Goal: Obtain resource: Download file/media

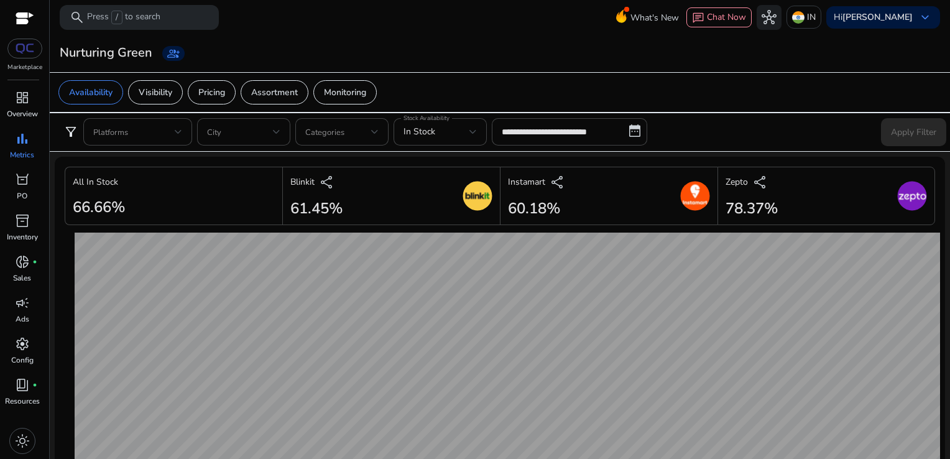
scroll to position [691, 0]
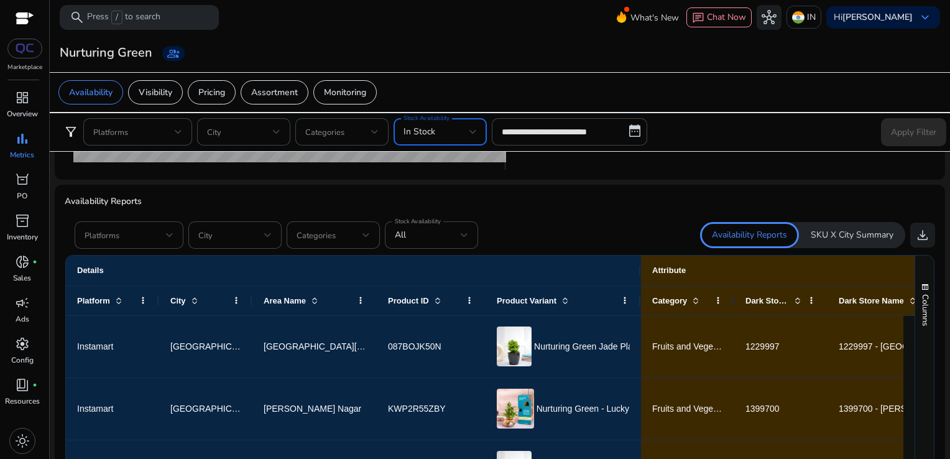
click at [455, 129] on div "In Stock" at bounding box center [437, 132] width 66 height 14
click at [525, 128] on div at bounding box center [475, 229] width 950 height 459
click at [588, 118] on input "**********" at bounding box center [569, 131] width 155 height 27
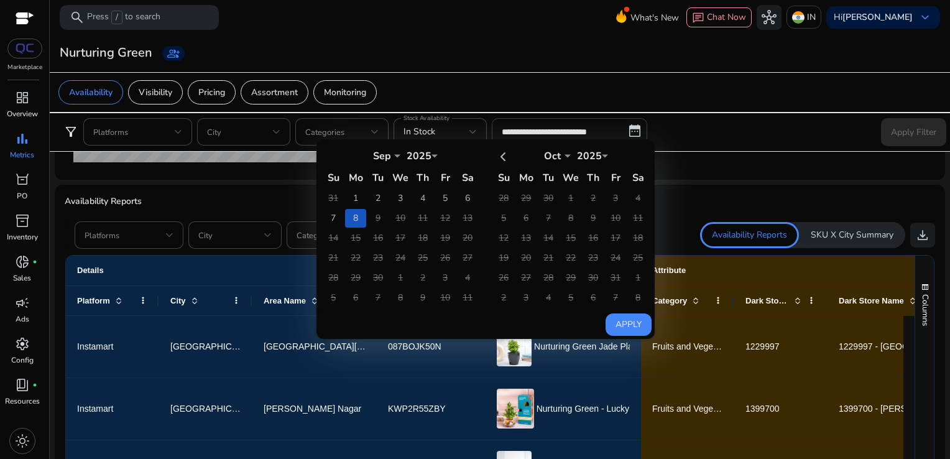
click at [363, 223] on td "8" at bounding box center [355, 218] width 21 height 19
click at [363, 223] on table "Sep *** *** *** *** *** *** *** *** *** *** *** *** 2025 **** Su Mo Tu We Th Fr…" at bounding box center [401, 226] width 158 height 164
click at [355, 223] on td "8" at bounding box center [355, 218] width 21 height 19
click at [612, 321] on button "Apply" at bounding box center [629, 324] width 46 height 22
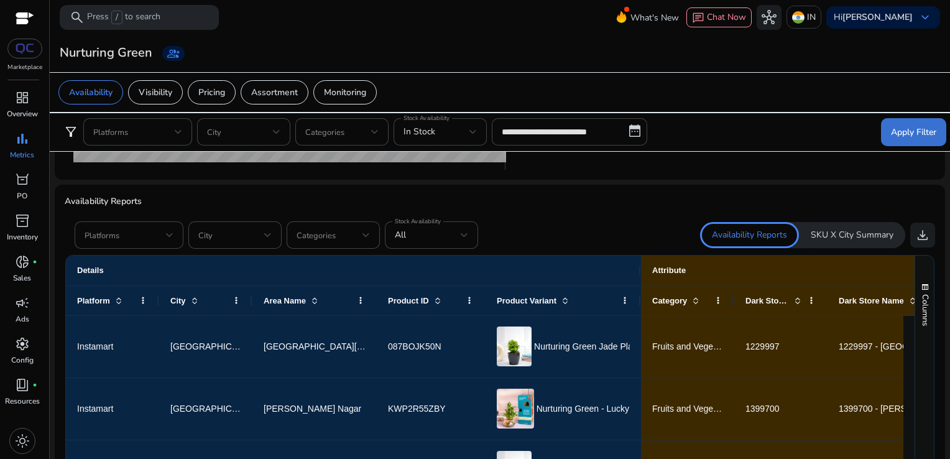
click at [896, 134] on span "Apply Filter" at bounding box center [913, 132] width 45 height 13
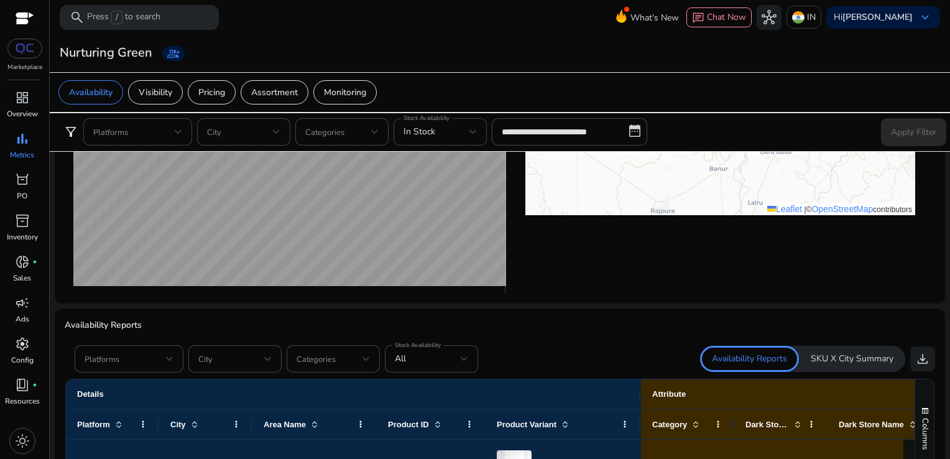
scroll to position [575, 0]
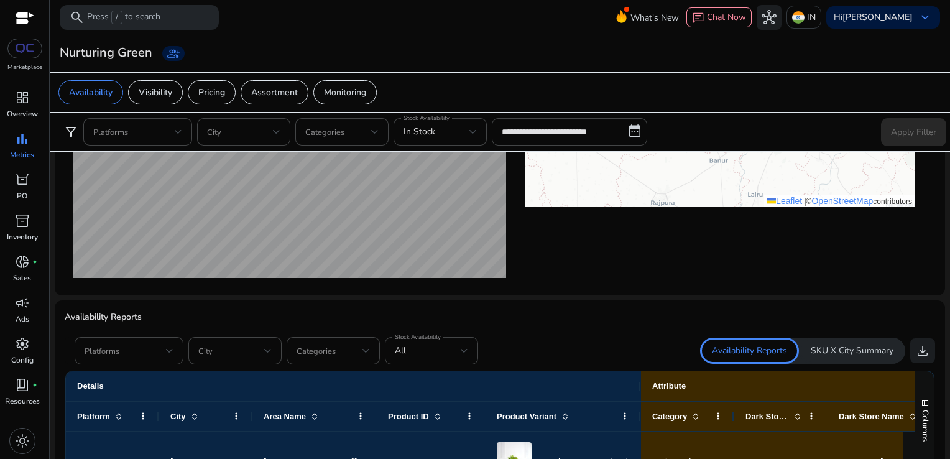
click at [903, 345] on div "Availability Reports SKU X City Summary download" at bounding box center [717, 351] width 435 height 26
click at [916, 346] on span "download" at bounding box center [923, 350] width 15 height 15
